Goal: Information Seeking & Learning: Find specific fact

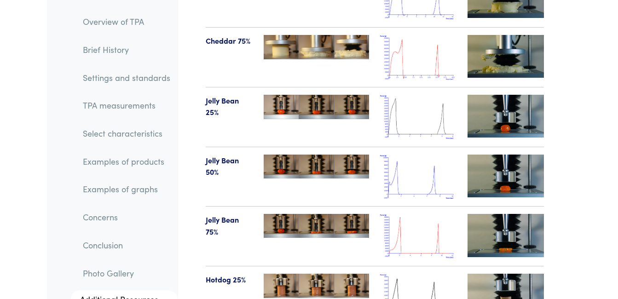
scroll to position [11237, 0]
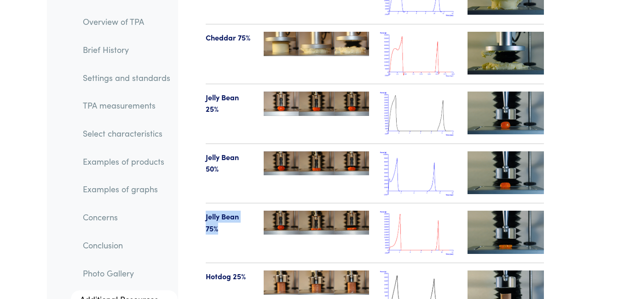
drag, startPoint x: 204, startPoint y: 123, endPoint x: 218, endPoint y: 137, distance: 19.9
click at [218, 211] on div "Jelly Bean 75%" at bounding box center [229, 233] width 58 height 45
copy p "Jelly Bean 75%"
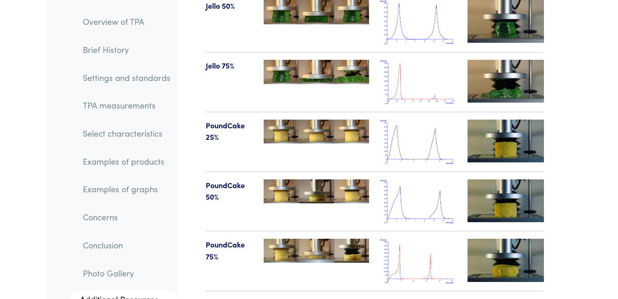
scroll to position [11746, 0]
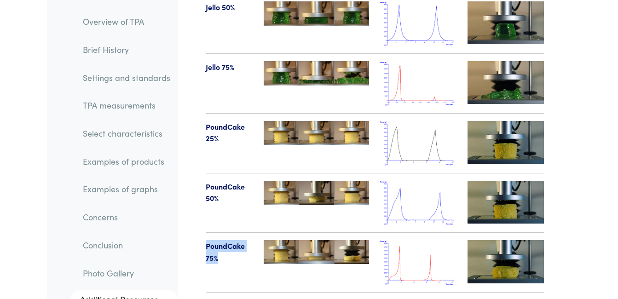
drag, startPoint x: 205, startPoint y: 148, endPoint x: 219, endPoint y: 165, distance: 22.6
click at [219, 240] on div "PoundCake 75%" at bounding box center [229, 262] width 58 height 45
click at [219, 240] on p "PoundCake 75%" at bounding box center [229, 251] width 47 height 23
drag, startPoint x: 206, startPoint y: 151, endPoint x: 221, endPoint y: 165, distance: 20.5
click at [221, 240] on p "PoundCake 75%" at bounding box center [229, 251] width 47 height 23
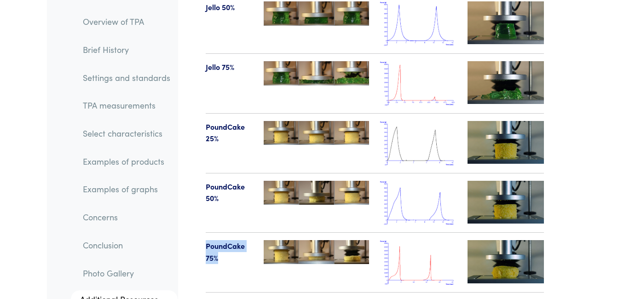
copy p "PoundCake 75%"
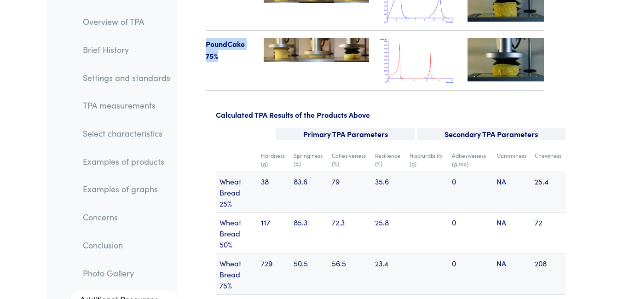
scroll to position [11952, 0]
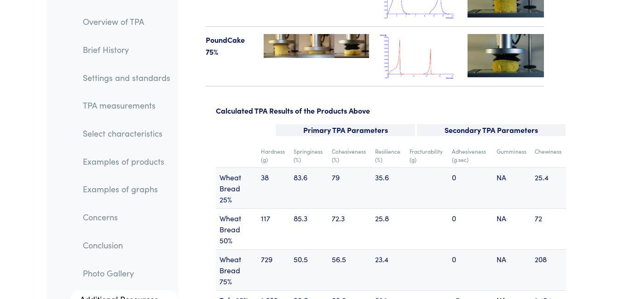
click at [382, 209] on td "25.8" at bounding box center [389, 229] width 35 height 41
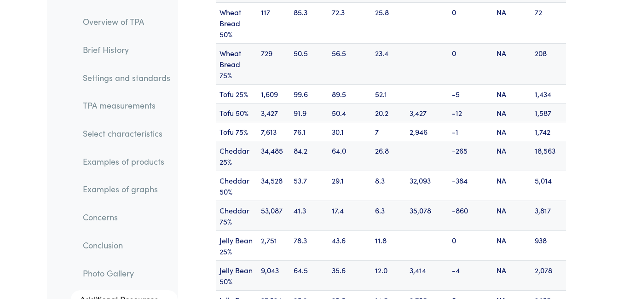
scroll to position [12159, 0]
